Goal: Task Accomplishment & Management: Manage account settings

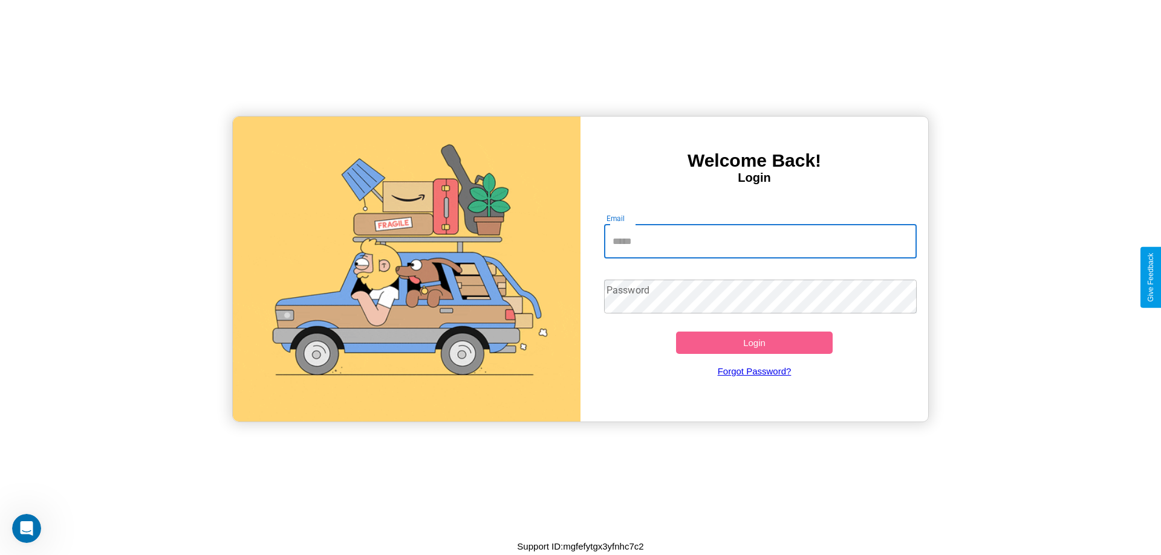
click at [760, 241] on input "Email" at bounding box center [760, 242] width 313 height 34
type input "**********"
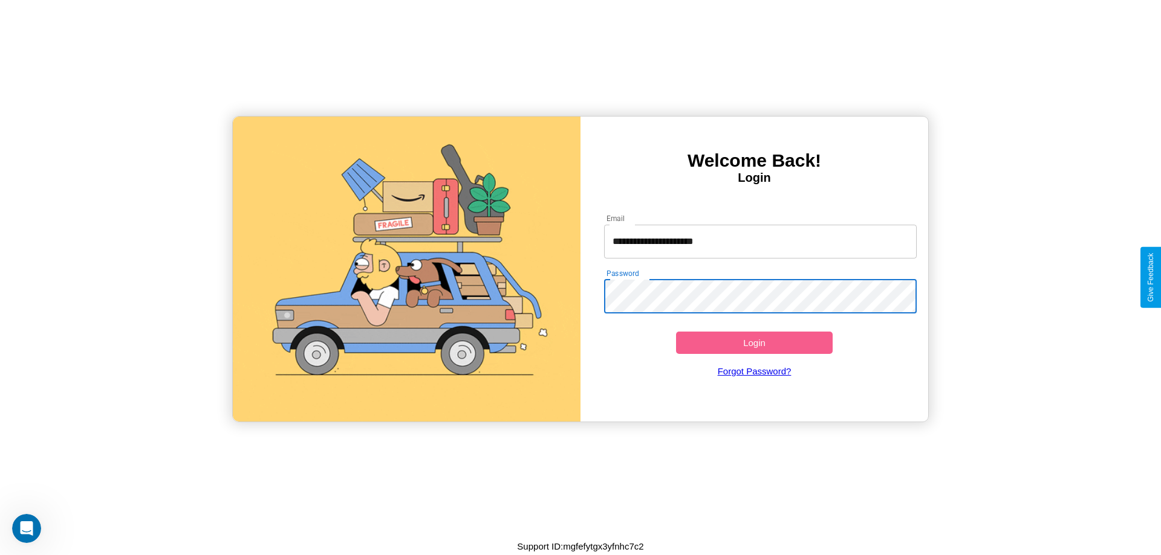
click at [754, 343] on button "Login" at bounding box center [754, 343] width 157 height 22
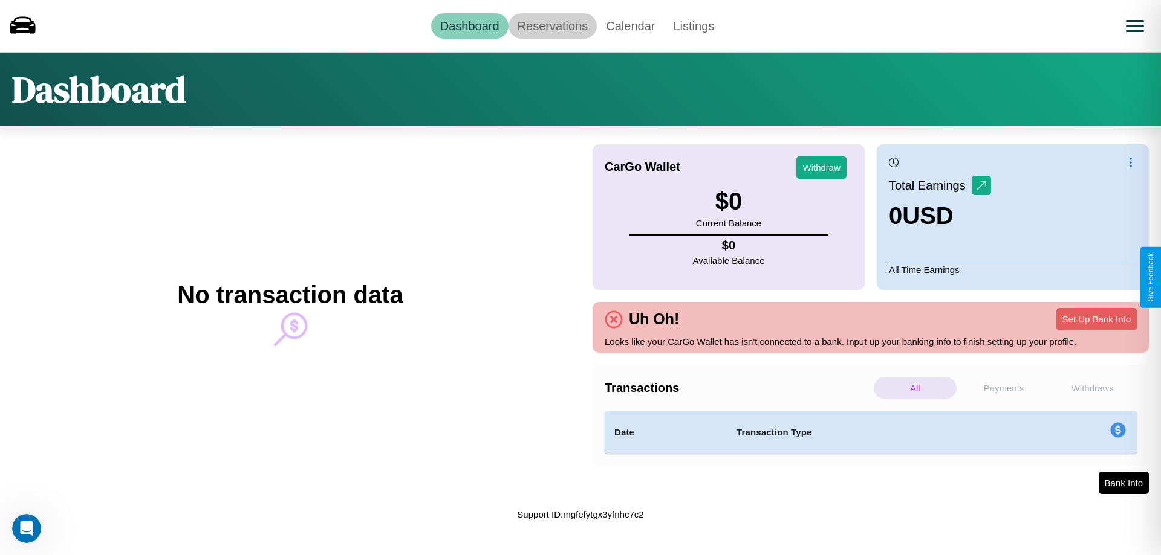
click at [552, 25] on link "Reservations" at bounding box center [552, 25] width 89 height 25
